Goal: Information Seeking & Learning: Learn about a topic

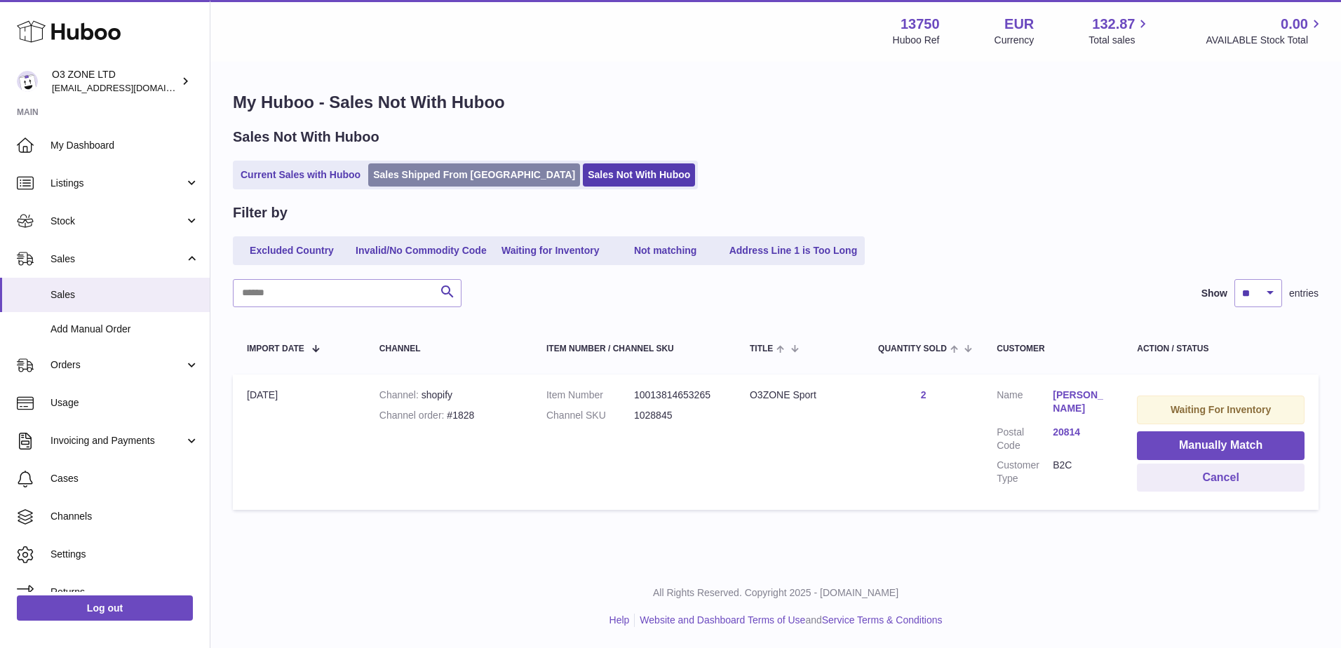
click at [433, 180] on link "Sales Shipped From Huboo" at bounding box center [474, 174] width 212 height 23
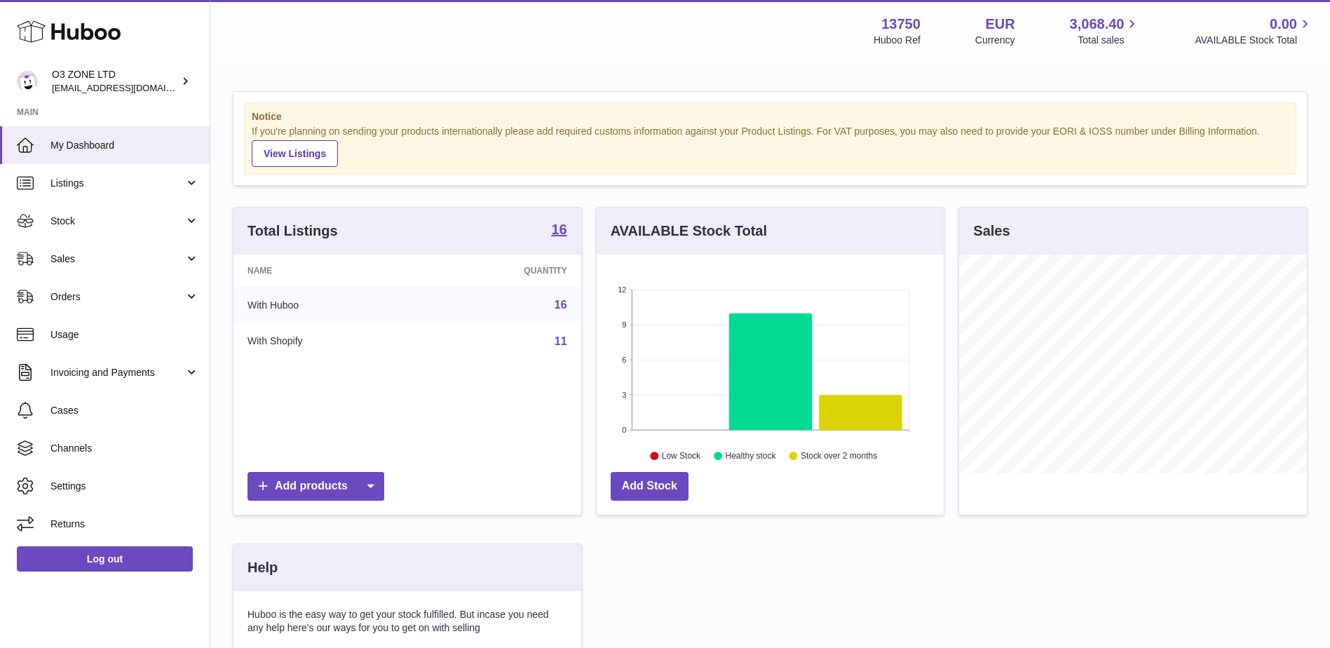
scroll to position [219, 347]
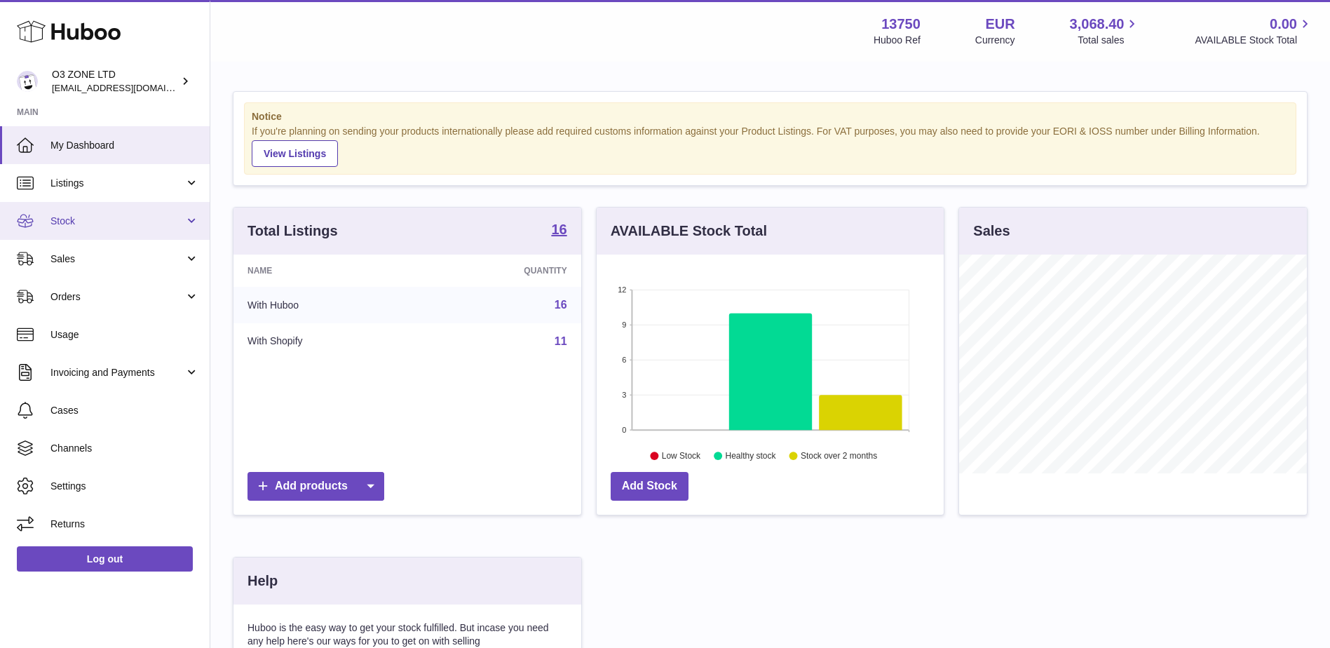
click at [81, 215] on span "Stock" at bounding box center [117, 221] width 134 height 13
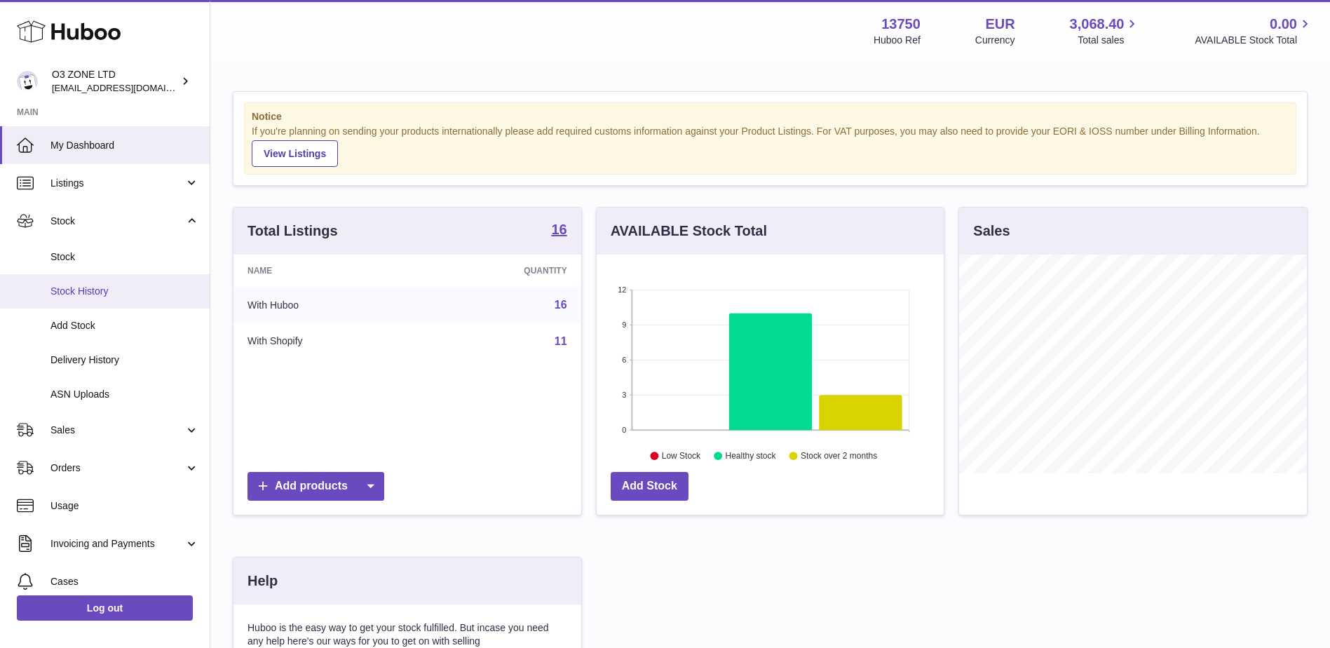
click at [72, 297] on span "Stock History" at bounding box center [124, 291] width 149 height 13
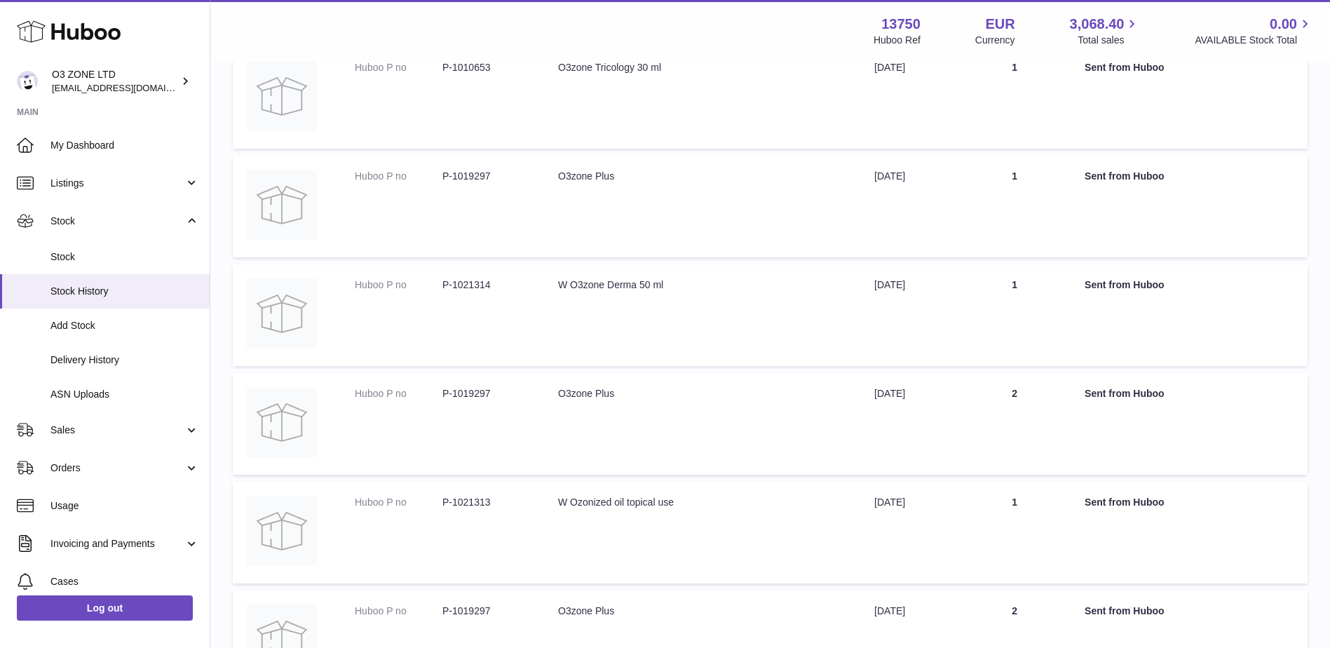
scroll to position [281, 0]
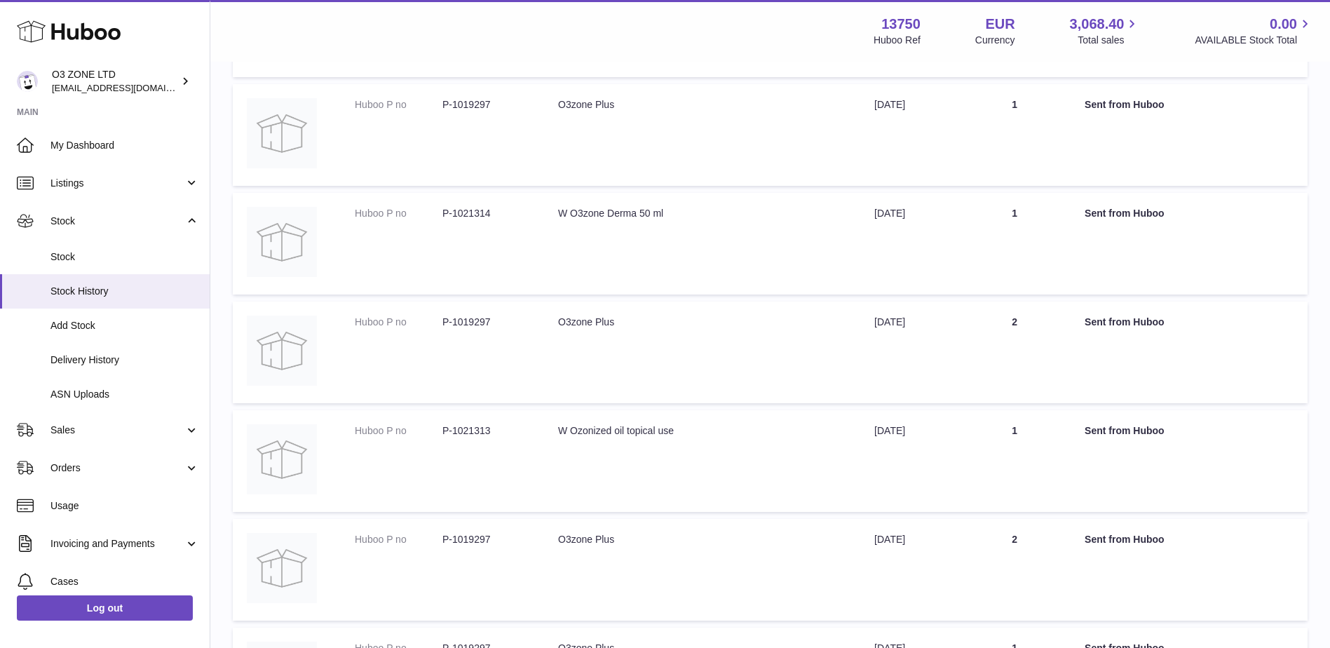
click at [476, 431] on dd "P-1021313" at bounding box center [487, 430] width 88 height 13
click at [77, 249] on link "Stock" at bounding box center [105, 257] width 210 height 34
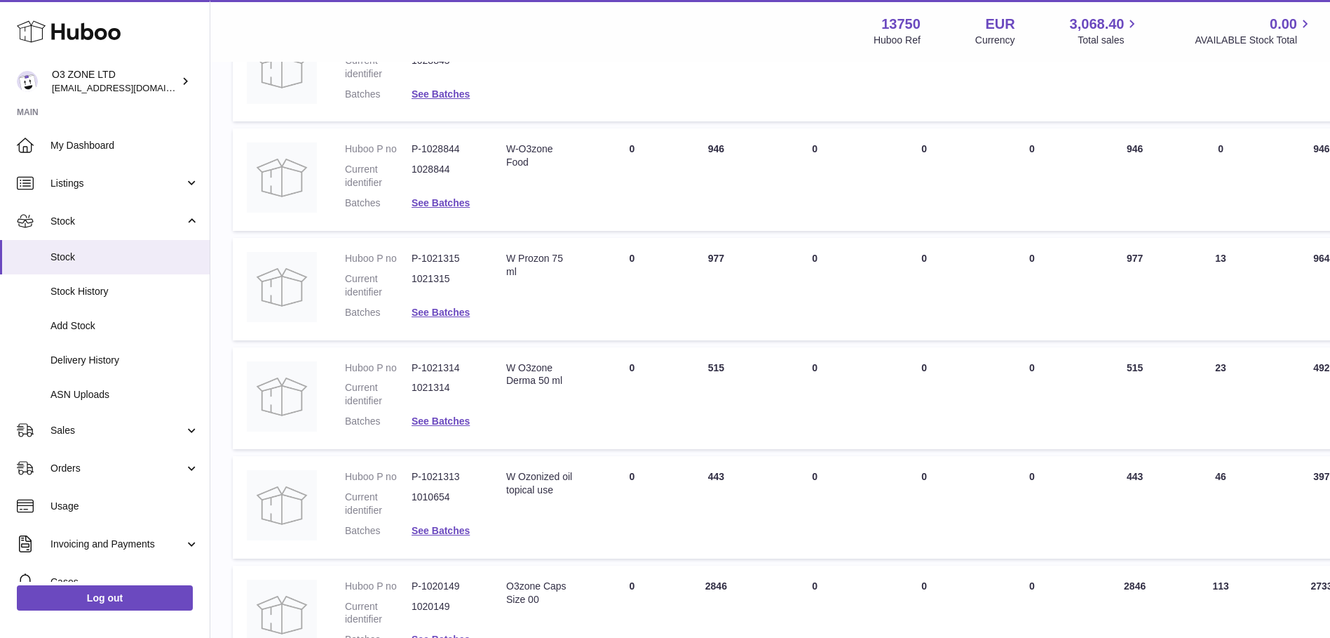
scroll to position [631, 0]
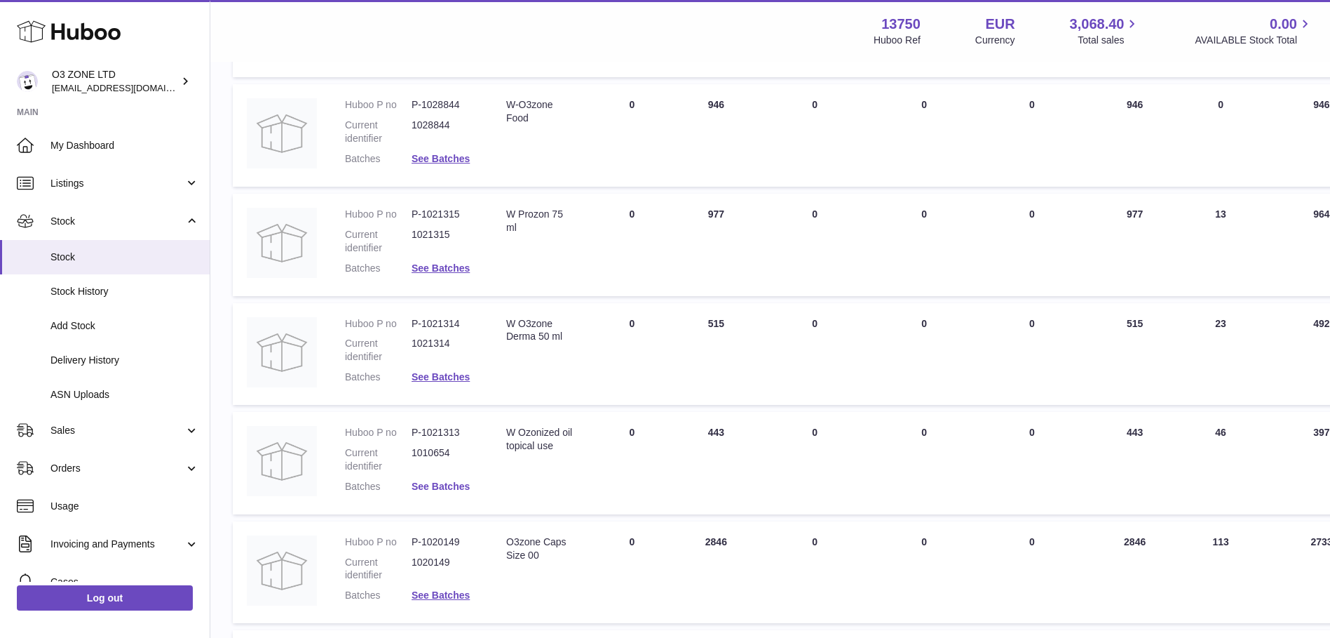
click at [444, 484] on link "See Batches" at bounding box center [441, 485] width 58 height 11
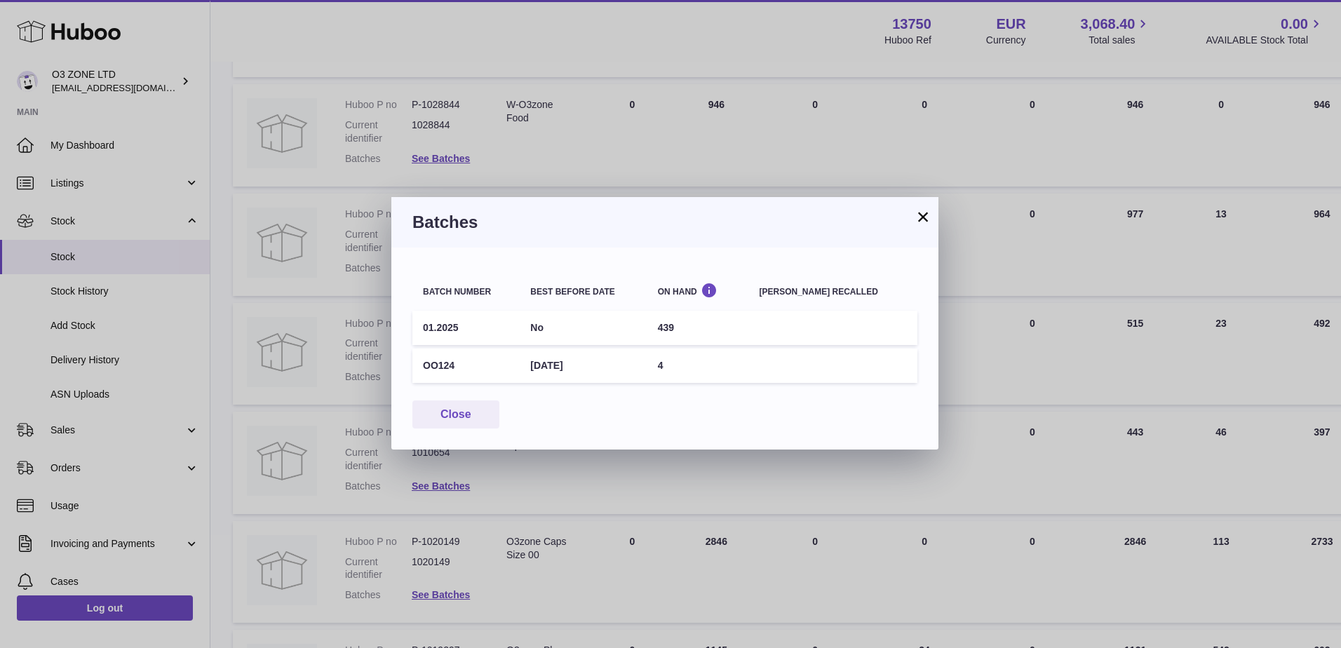
click at [485, 367] on td "OO124" at bounding box center [465, 366] width 107 height 34
drag, startPoint x: 562, startPoint y: 367, endPoint x: 573, endPoint y: 367, distance: 10.5
click at [573, 367] on td "31st Mar 2027" at bounding box center [583, 366] width 127 height 34
drag, startPoint x: 573, startPoint y: 367, endPoint x: 612, endPoint y: 408, distance: 56.1
click at [609, 405] on div "Close" at bounding box center [664, 414] width 505 height 29
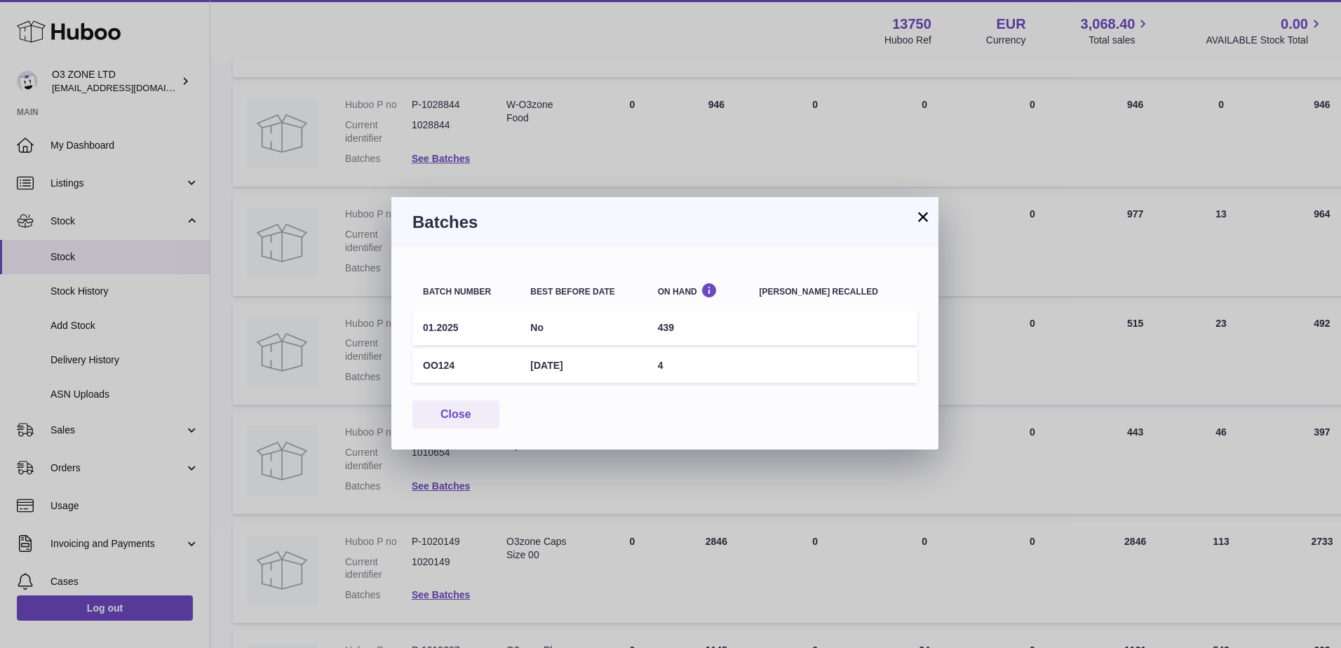
click at [915, 215] on button "×" at bounding box center [923, 216] width 17 height 17
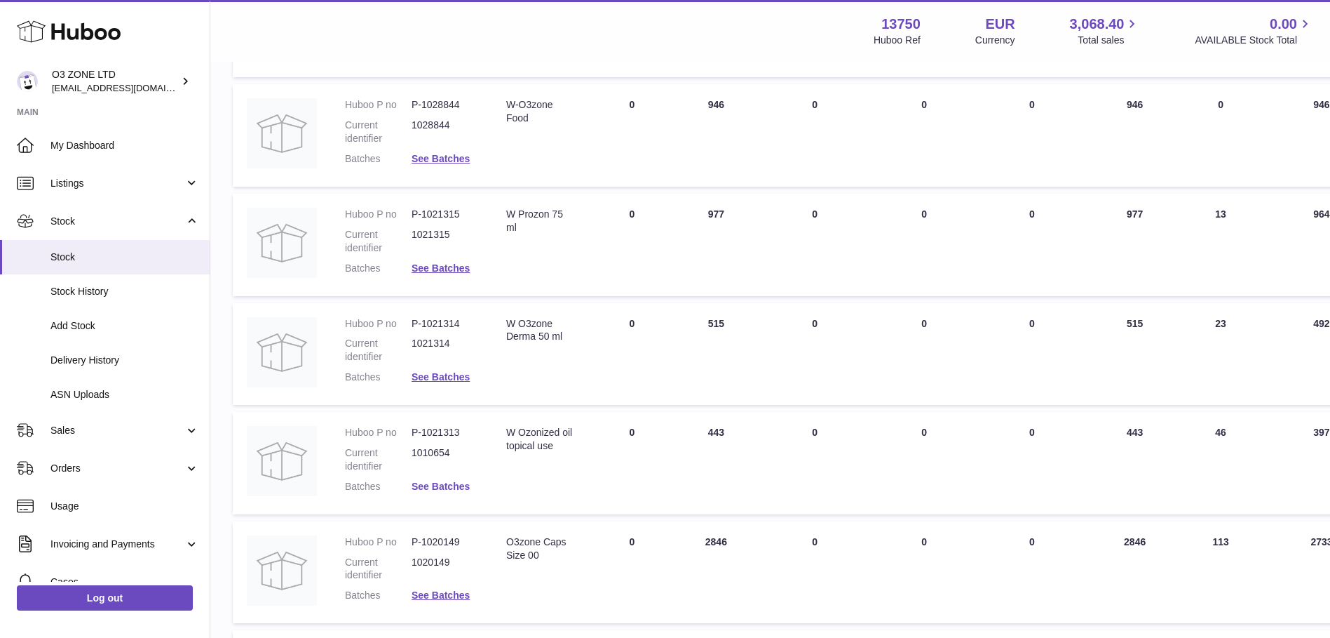
click at [449, 487] on link "See Batches" at bounding box center [441, 485] width 58 height 11
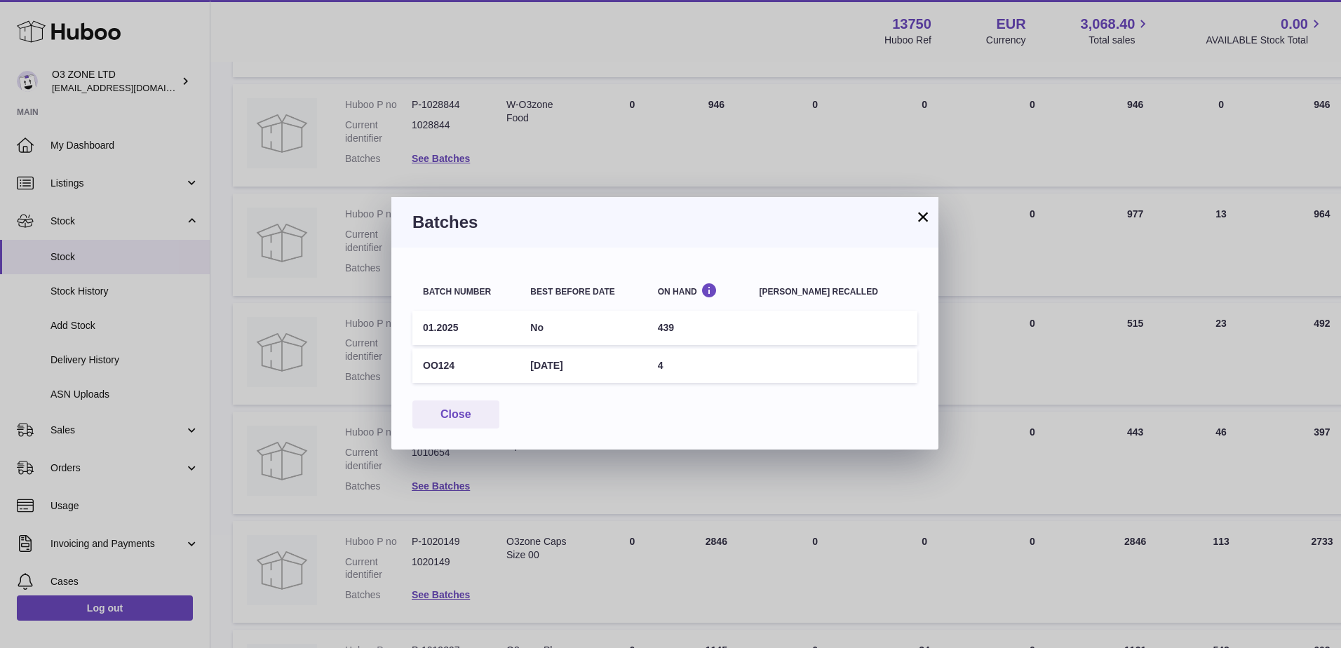
click at [924, 208] on button "×" at bounding box center [923, 216] width 17 height 17
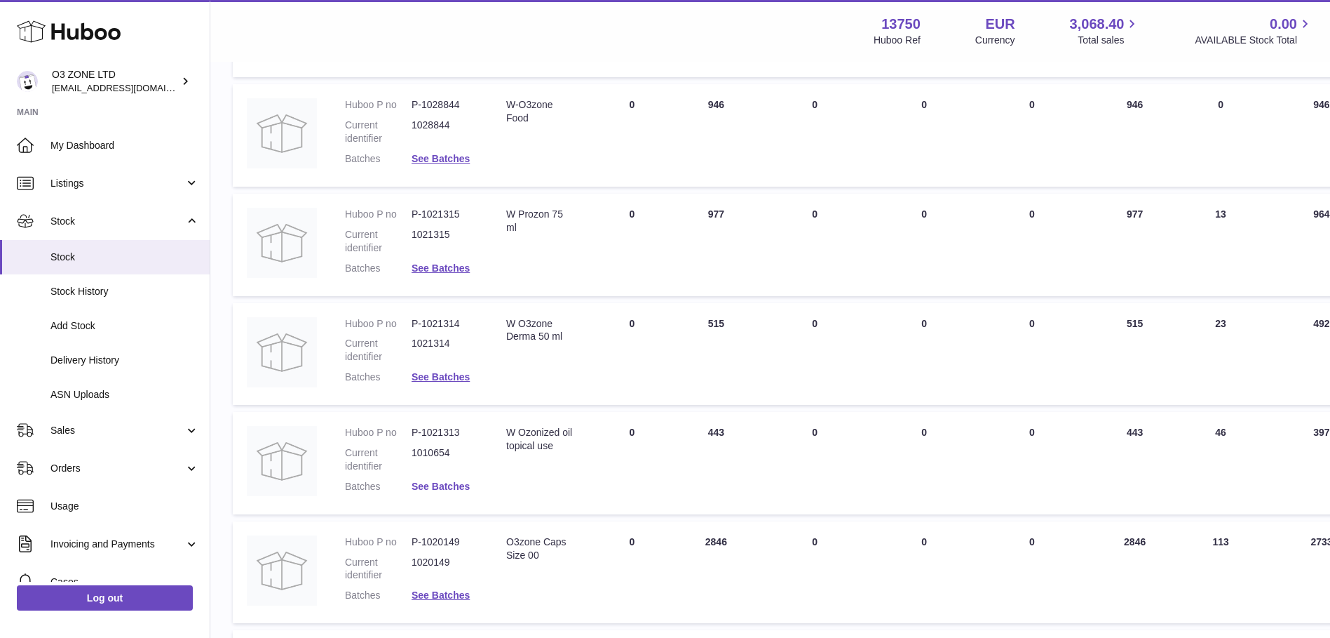
click at [453, 483] on link "See Batches" at bounding box center [441, 485] width 58 height 11
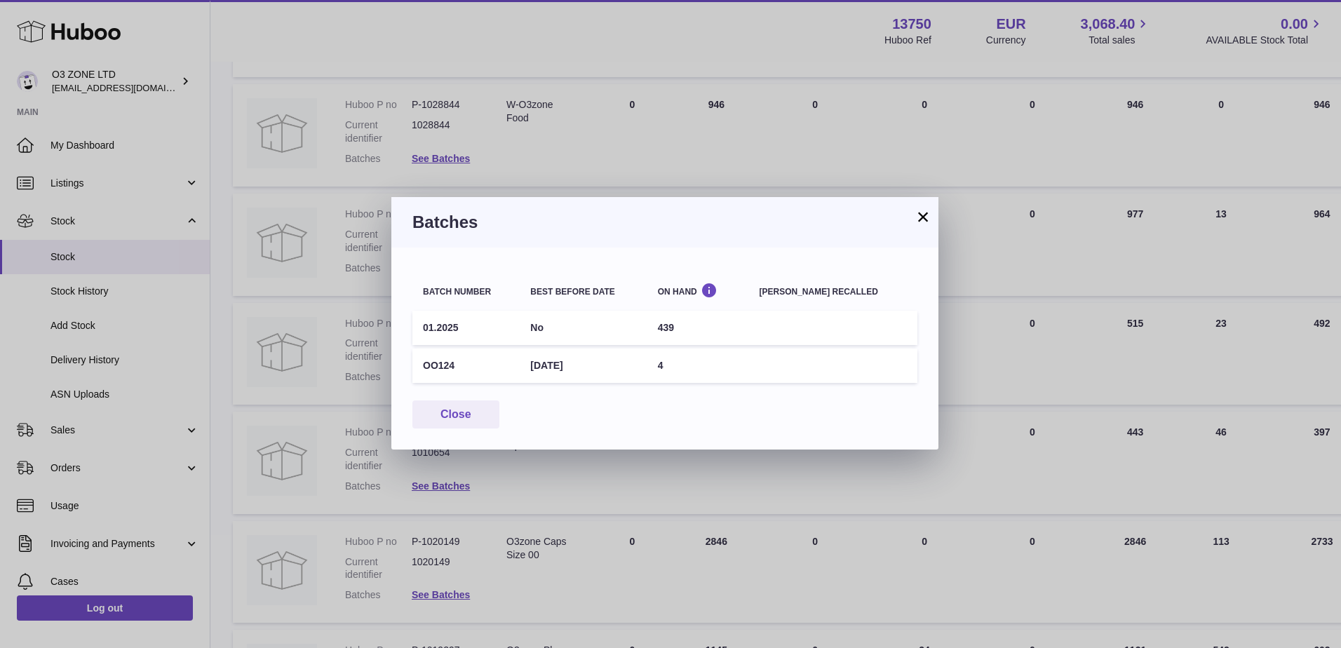
drag, startPoint x: 461, startPoint y: 325, endPoint x: 419, endPoint y: 323, distance: 41.4
click at [419, 323] on td "01.2025" at bounding box center [465, 328] width 107 height 34
copy td "01.2025"
click at [922, 214] on button "×" at bounding box center [923, 216] width 17 height 17
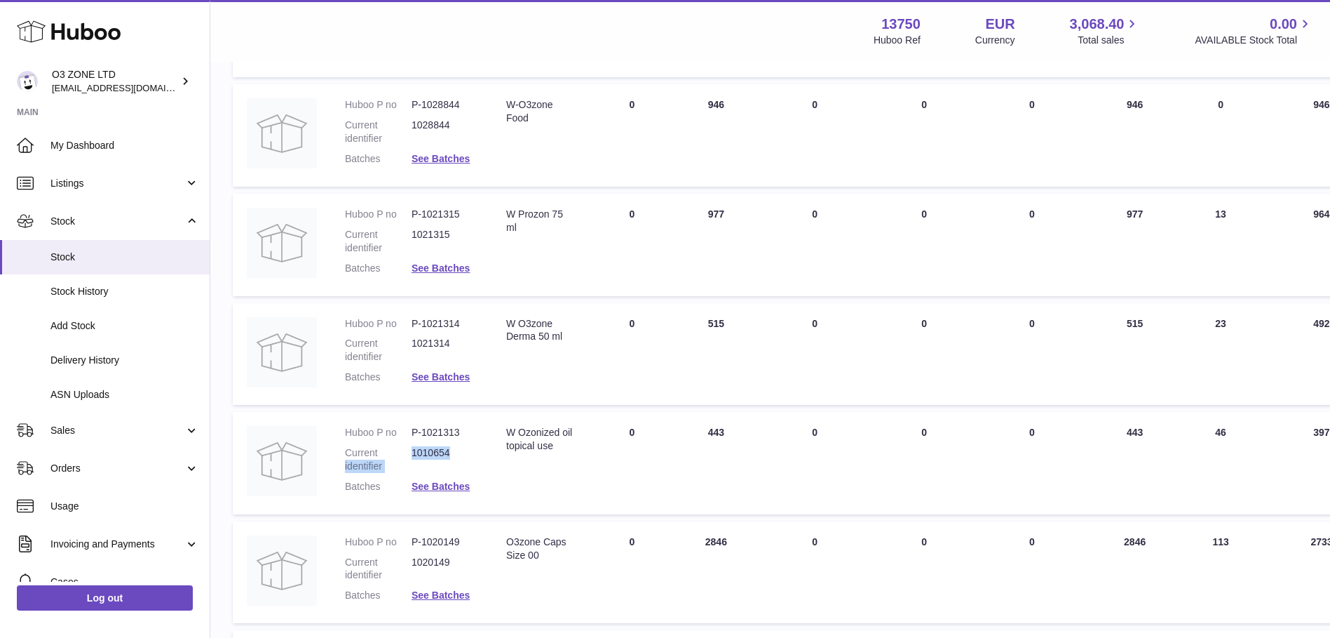
drag, startPoint x: 451, startPoint y: 452, endPoint x: 402, endPoint y: 450, distance: 49.1
click at [402, 450] on dl "Huboo P no P-1021313 Current identifier 1010654 Batches See Batches" at bounding box center [411, 463] width 133 height 74
drag, startPoint x: 402, startPoint y: 450, endPoint x: 485, endPoint y: 454, distance: 83.5
click at [485, 454] on td "Huboo P no P-1021313 Current identifier 1010654 Batches See Batches" at bounding box center [411, 463] width 161 height 102
click at [415, 429] on dd "P-1021313" at bounding box center [445, 432] width 67 height 13
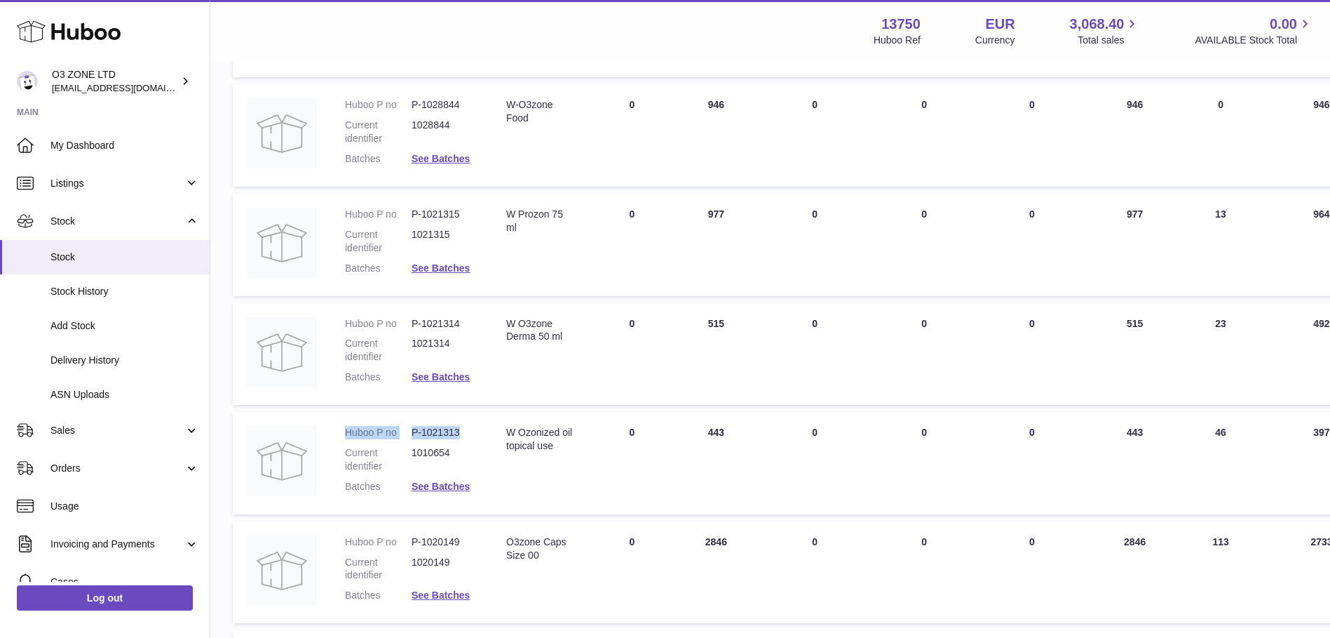
drag, startPoint x: 344, startPoint y: 429, endPoint x: 468, endPoint y: 431, distance: 124.2
click at [468, 431] on td "Huboo P no P-1021313 Current identifier 1010654 Batches See Batches" at bounding box center [411, 463] width 161 height 102
copy dl "Huboo P no P-1021313"
click at [510, 475] on td "Description W Ozonized oil topical use" at bounding box center [540, 463] width 97 height 102
drag, startPoint x: 520, startPoint y: 429, endPoint x: 581, endPoint y: 443, distance: 63.1
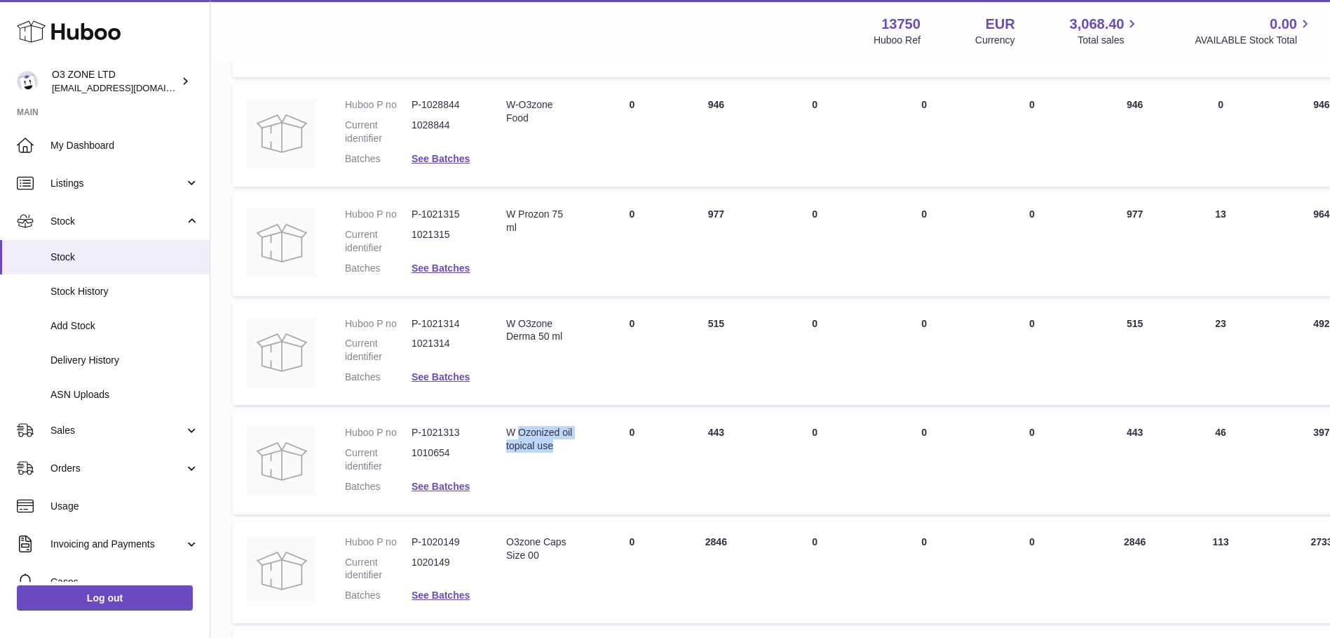
click at [581, 443] on td "Description W Ozonized oil topical use" at bounding box center [540, 463] width 97 height 102
copy div "Ozonized oil topical use"
